Goal: Find specific fact: Find specific fact

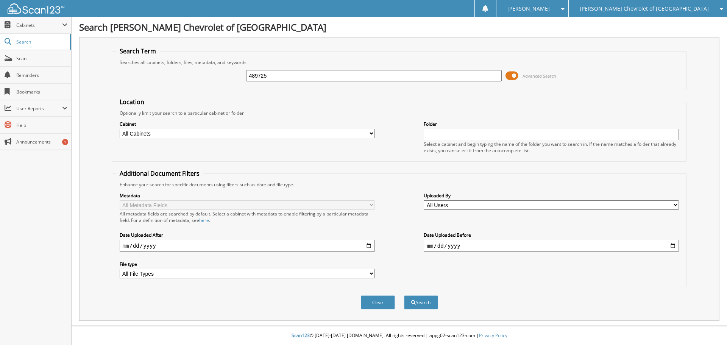
type input "489725"
click at [404, 296] on button "Search" at bounding box center [421, 303] width 34 height 14
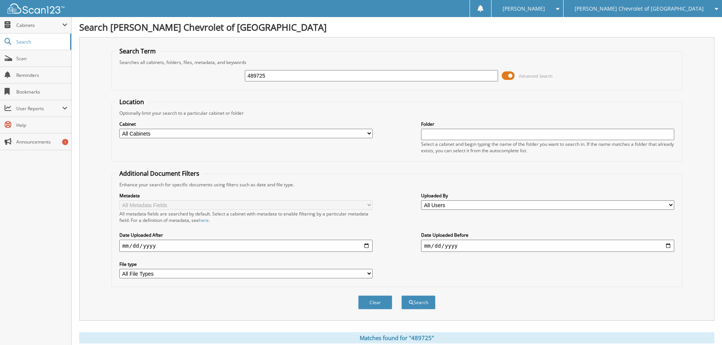
scroll to position [125, 0]
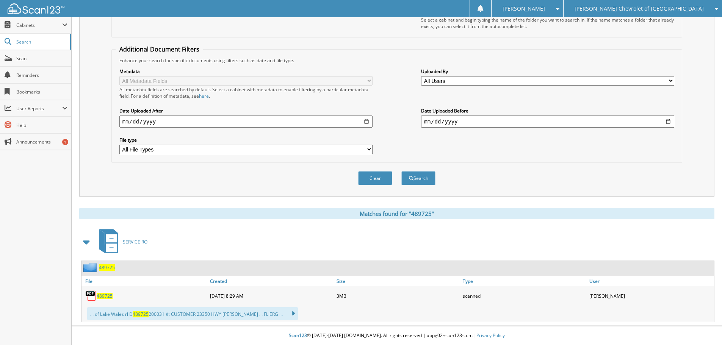
click at [108, 299] on div "489725" at bounding box center [144, 295] width 127 height 15
click at [107, 298] on span "489725" at bounding box center [105, 296] width 16 height 6
